Goal: Task Accomplishment & Management: Manage account settings

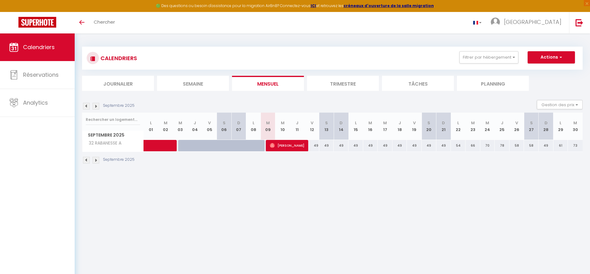
click at [290, 141] on span "[PERSON_NAME]" at bounding box center [287, 146] width 34 height 12
select select "OK"
select select "0"
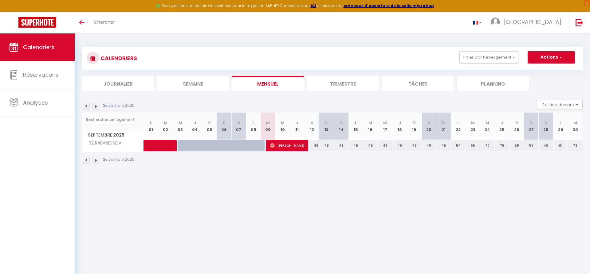
select select "1"
select select
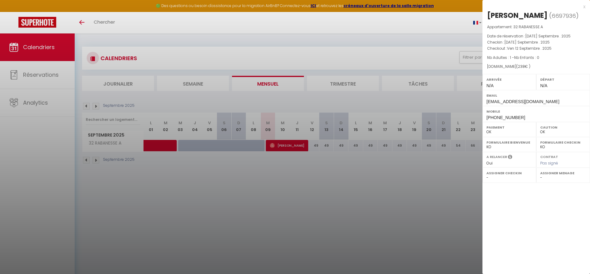
click at [584, 7] on div "x" at bounding box center [534, 6] width 103 height 7
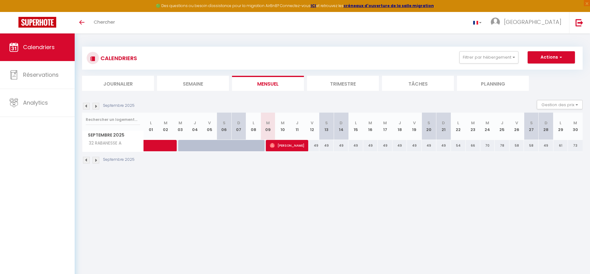
click at [357, 89] on li "Trimestre" at bounding box center [343, 83] width 72 height 15
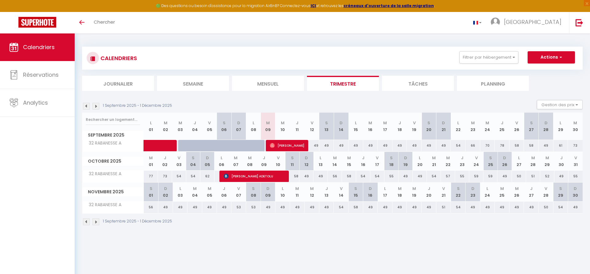
click at [278, 89] on li "Mensuel" at bounding box center [268, 83] width 72 height 15
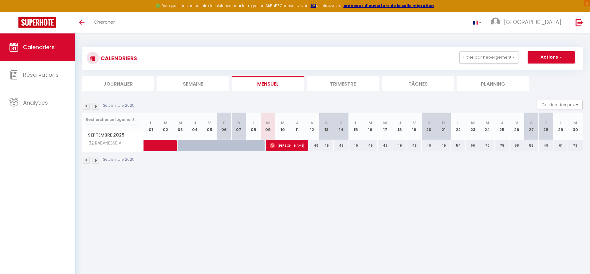
click at [309, 89] on li "Trimestre" at bounding box center [343, 83] width 72 height 15
